Goal: Check status: Check status

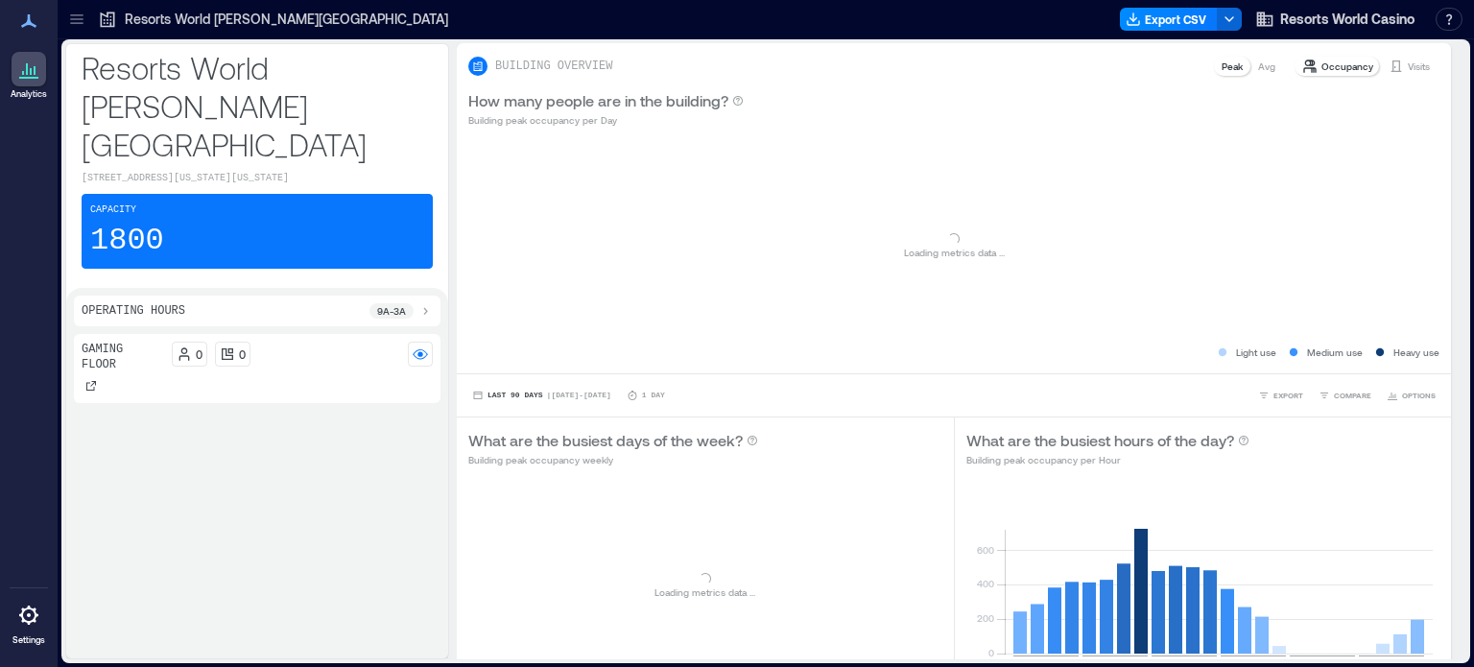
click at [278, 20] on p "Resorts World [PERSON_NAME][GEOGRAPHIC_DATA]" at bounding box center [286, 19] width 323 height 19
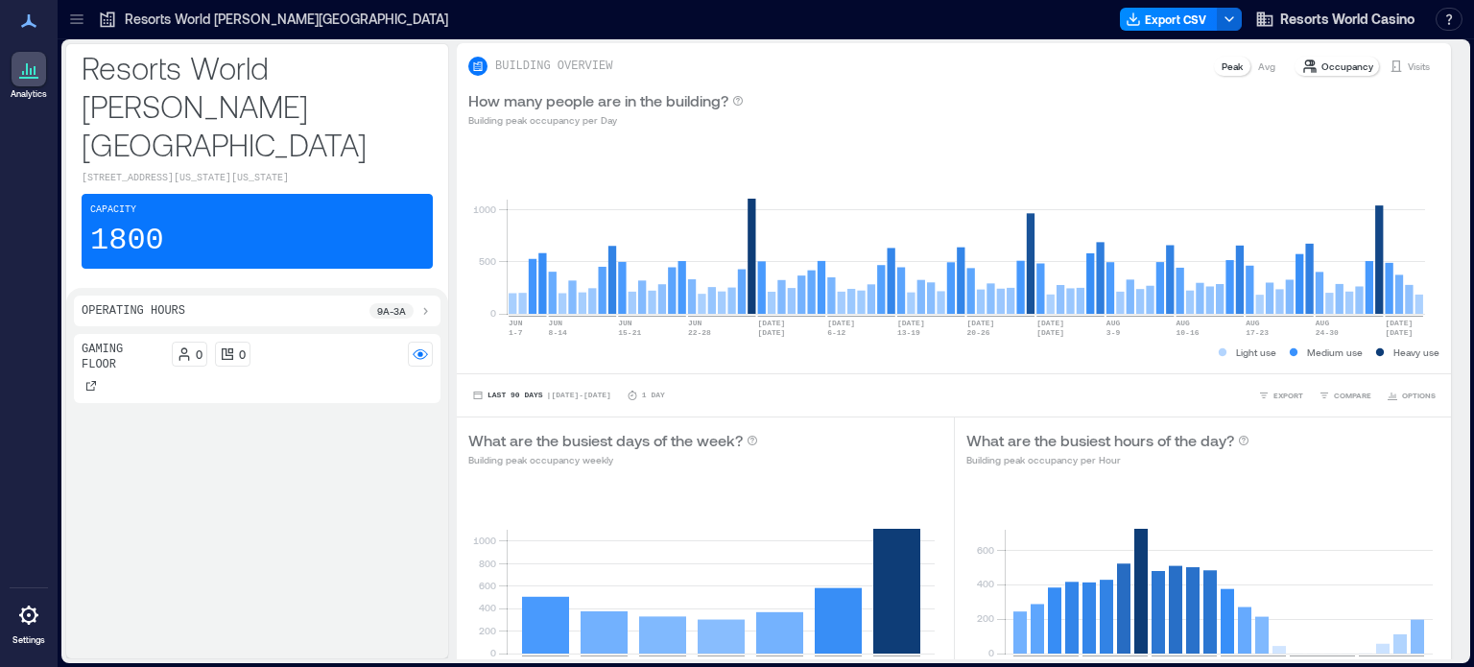
click at [278, 20] on p "Resorts World [PERSON_NAME][GEOGRAPHIC_DATA]" at bounding box center [286, 19] width 323 height 19
click at [1408, 60] on p "Visits" at bounding box center [1419, 66] width 22 height 15
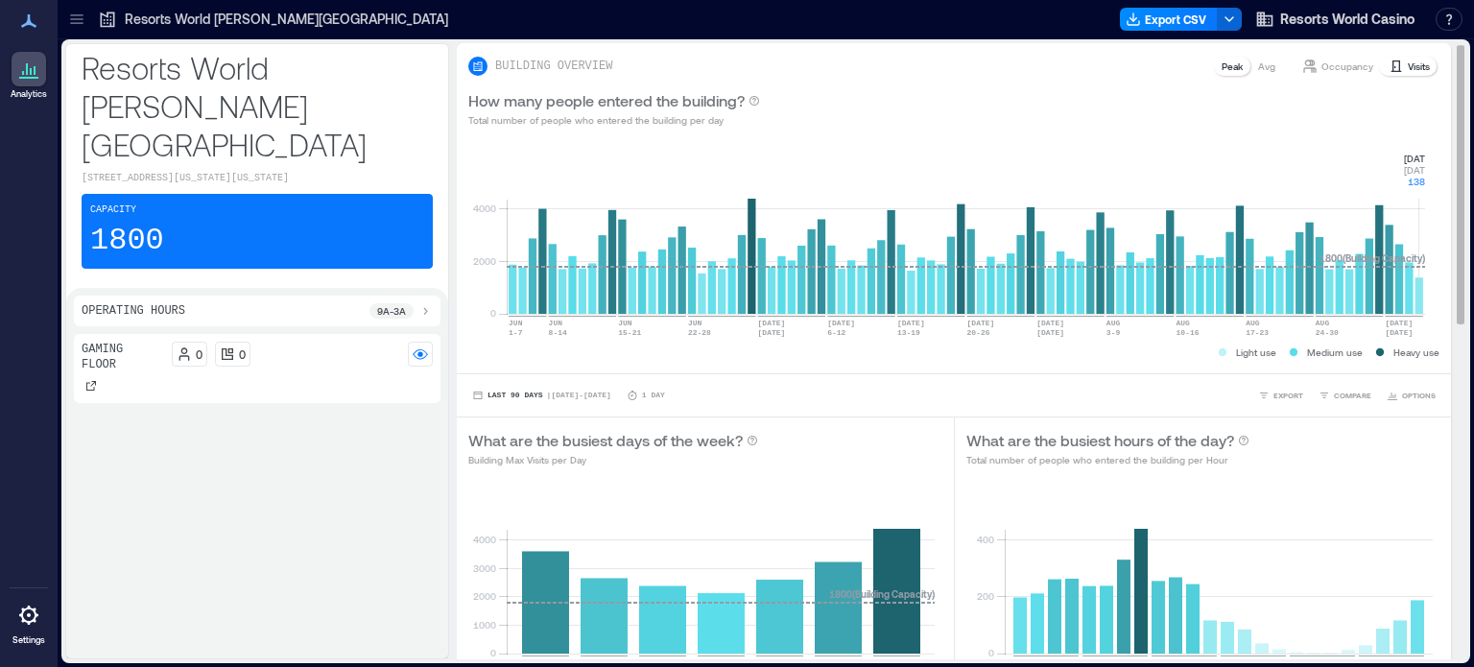
click at [1420, 291] on rect at bounding box center [966, 232] width 918 height 163
drag, startPoint x: 1400, startPoint y: 145, endPoint x: 1431, endPoint y: 185, distance: 50.7
click at [1431, 185] on div "0 2000 4000 [DATE]-[DATE] [DATE]-[DATE] [DATE]-[DATE] JUN [DATE]-[DATE] [DATE] …" at bounding box center [954, 256] width 994 height 234
copy g "[DATE] [DATE] 1385"
